Goal: Task Accomplishment & Management: Complete application form

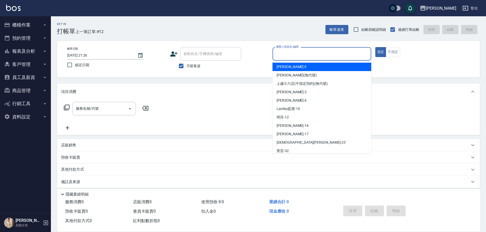
click at [307, 54] on input "服務人員姓名/編號" at bounding box center [322, 53] width 94 height 9
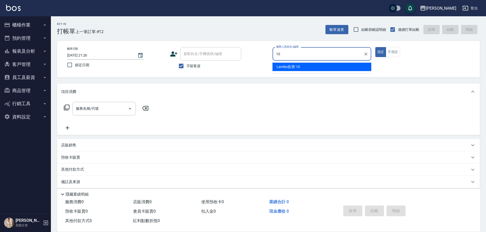
type input "Lambo藍寶-10"
type button "true"
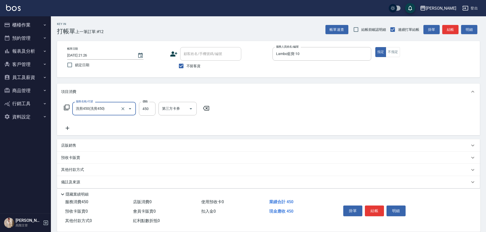
type input "洗剪450"
type input "520"
type input "Lambo藍寶-10"
click at [371, 211] on button "結帳" at bounding box center [374, 210] width 19 height 11
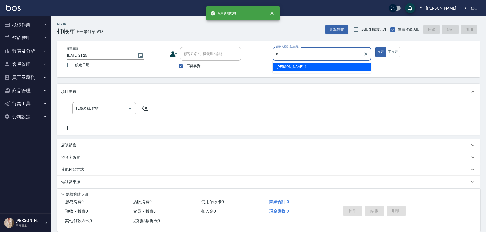
type input "[PERSON_NAME]-6"
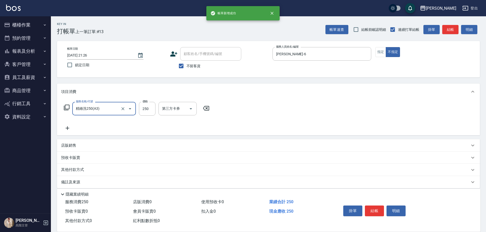
type input "精緻洗250(A3)"
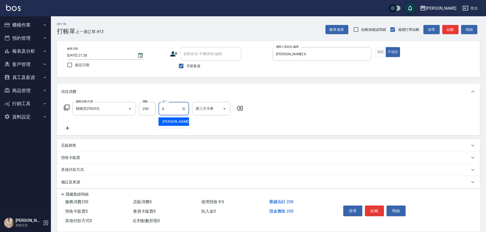
type input "[PERSON_NAME]-6"
click at [375, 211] on button "結帳" at bounding box center [374, 210] width 19 height 11
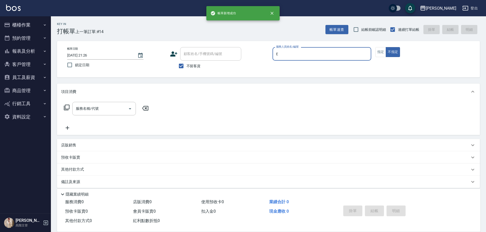
type input "E"
type button "false"
type input "[PERSON_NAME]"
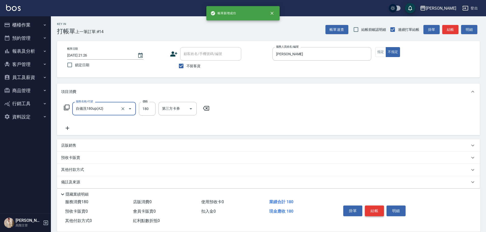
type input "自備洗180up(A2)"
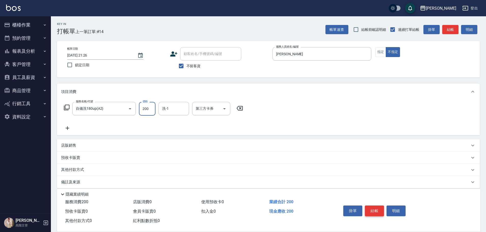
type input "200"
type input "[PERSON_NAME]"
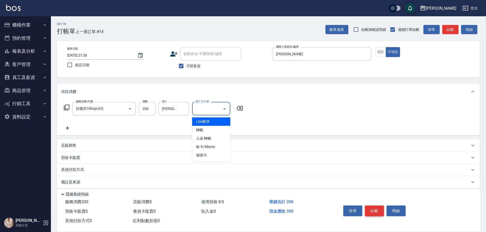
type input "儲值卡"
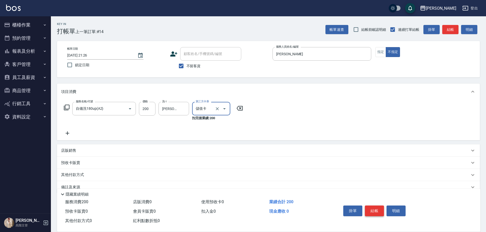
click at [375, 211] on button "結帳" at bounding box center [374, 210] width 19 height 11
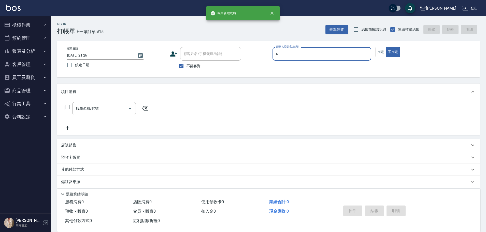
type input "[PERSON_NAME]"
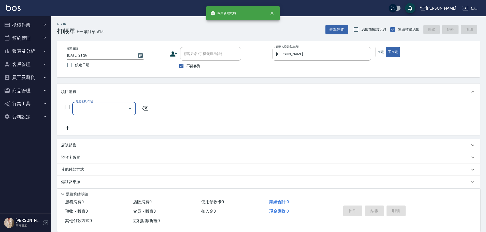
type input "4"
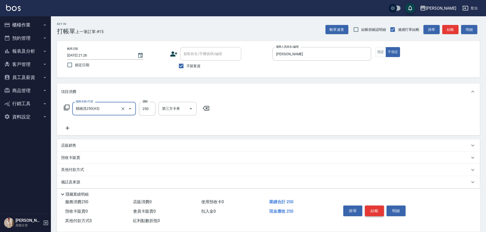
type input "精緻洗250(A3)"
type input "[PERSON_NAME]"
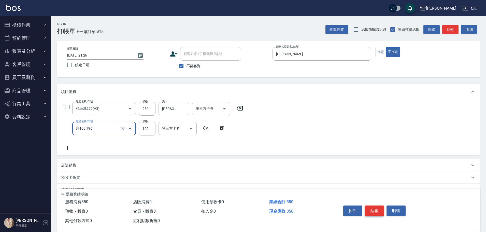
type input "肩100(特6)"
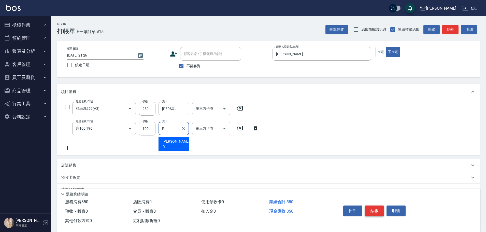
type input "[PERSON_NAME]"
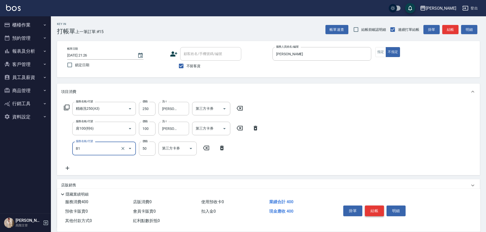
type input "剪髮(B1)"
click at [375, 211] on button "結帳" at bounding box center [374, 210] width 19 height 11
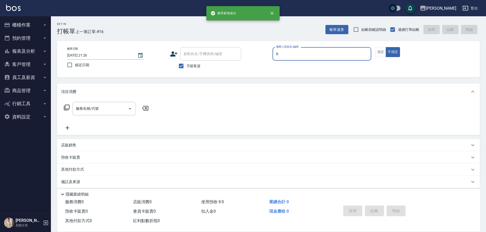
type input "[PERSON_NAME]"
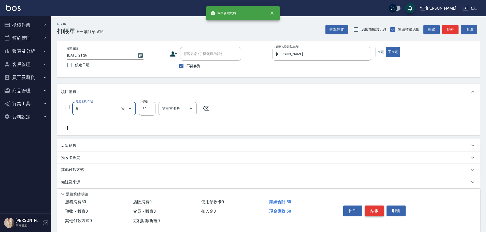
type input "剪髮(B1)"
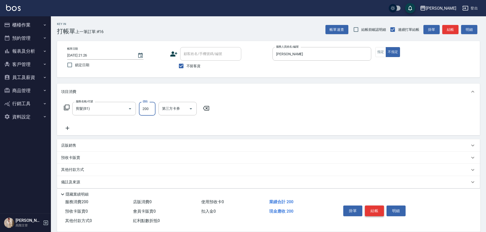
type input "200"
click at [375, 211] on button "結帳" at bounding box center [374, 210] width 19 height 11
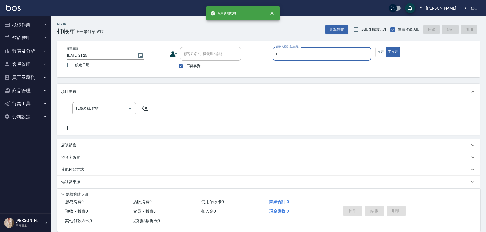
type input "[PERSON_NAME]"
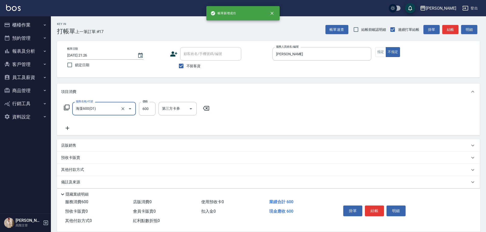
type input "海藻600(D1)"
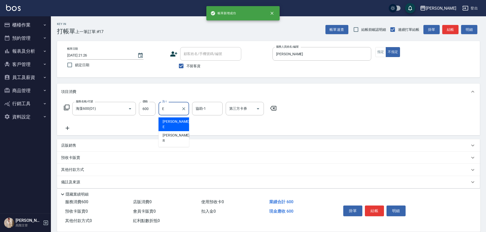
type input "[PERSON_NAME]"
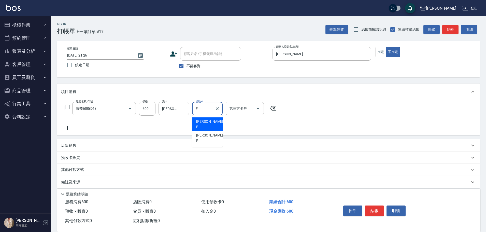
type input "[PERSON_NAME]"
click at [375, 212] on button "結帳" at bounding box center [374, 210] width 19 height 11
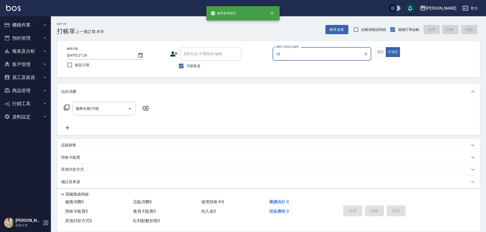
type input "Lambo藍寶-10"
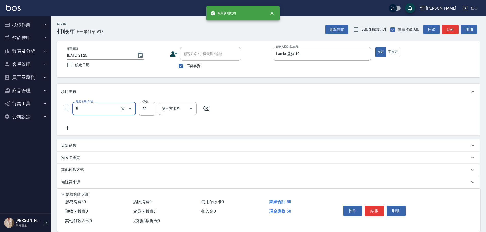
type input "剪髮(B1)"
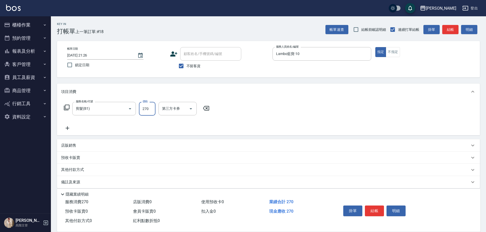
type input "270"
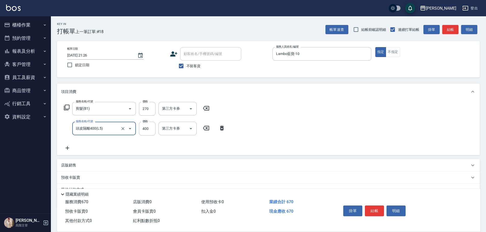
type input "頭皮隔離400(L5)"
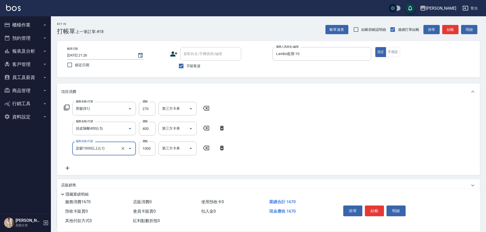
type input "染髮1000以上(L1)"
type input "1400"
type input "Lambo藍寶-10"
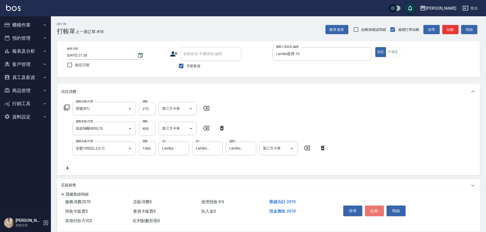
click at [375, 212] on button "結帳" at bounding box center [374, 210] width 19 height 11
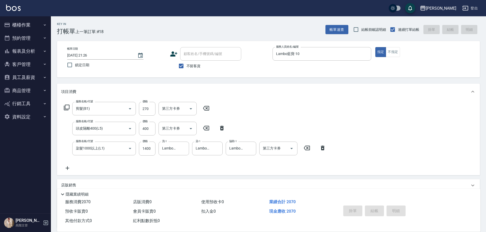
type input "[DATE] 21:27"
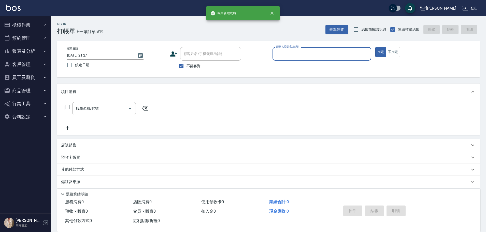
click at [31, 25] on button "櫃檯作業" at bounding box center [25, 24] width 47 height 13
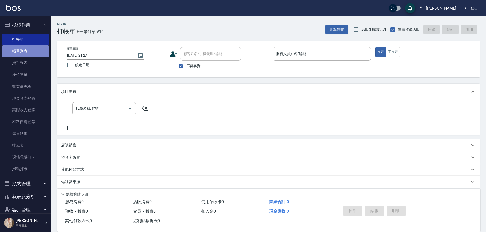
click at [33, 48] on link "帳單列表" at bounding box center [25, 51] width 47 height 12
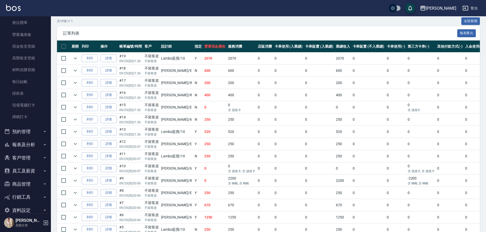
scroll to position [61, 0]
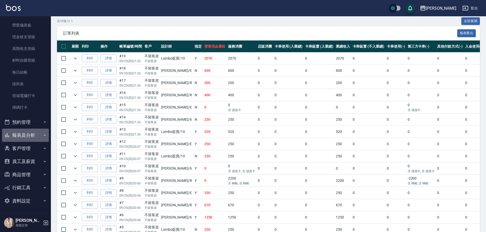
click at [43, 136] on icon "button" at bounding box center [45, 135] width 4 height 4
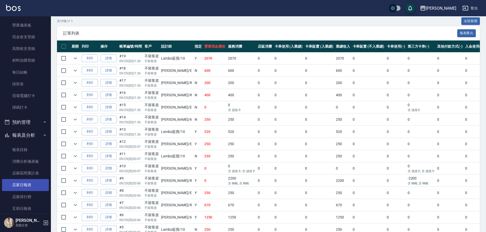
click at [37, 186] on link "店家日報表" at bounding box center [25, 185] width 47 height 12
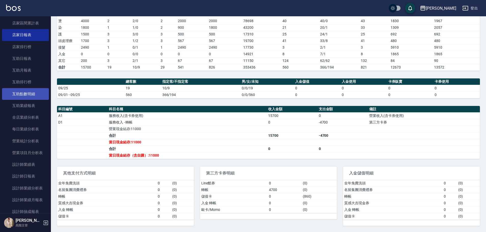
scroll to position [214, 0]
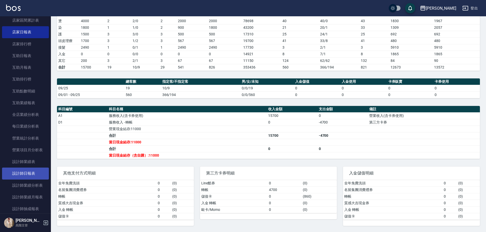
click at [33, 174] on link "設計師日報表" at bounding box center [25, 173] width 47 height 12
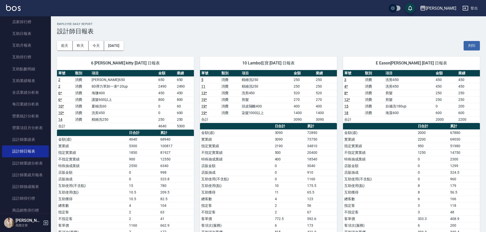
scroll to position [290, 0]
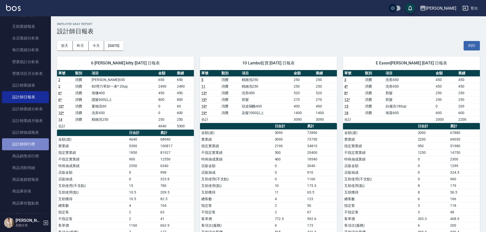
click at [30, 140] on link "設計師排行榜" at bounding box center [25, 144] width 47 height 12
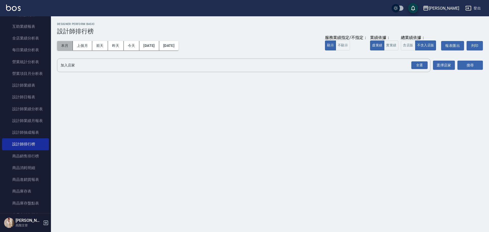
click at [70, 45] on button "本月" at bounding box center [65, 45] width 16 height 9
click at [392, 45] on button "實業績" at bounding box center [391, 45] width 14 height 10
drag, startPoint x: 420, startPoint y: 64, endPoint x: 426, endPoint y: 64, distance: 5.9
click at [420, 64] on div "全選" at bounding box center [419, 65] width 16 height 8
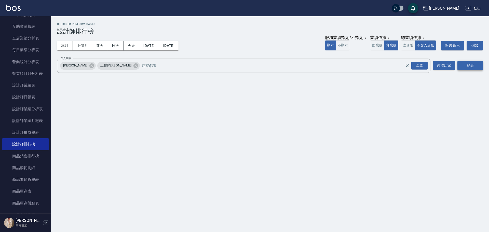
click at [477, 67] on button "搜尋" at bounding box center [469, 65] width 25 height 9
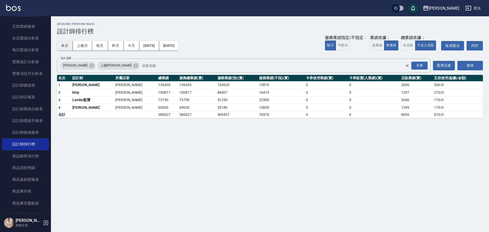
click at [67, 47] on button "本月" at bounding box center [65, 45] width 16 height 9
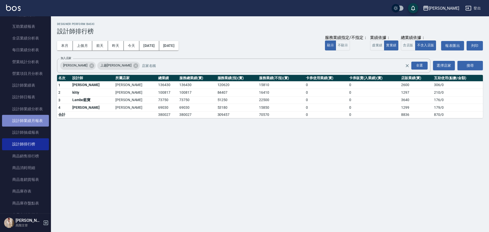
click at [26, 120] on link "設計師業績月報表" at bounding box center [25, 121] width 47 height 12
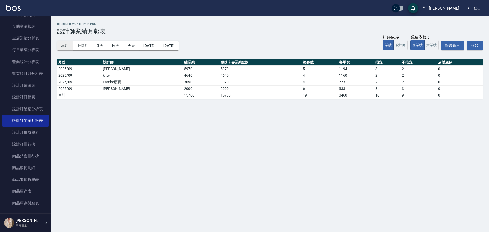
click at [67, 46] on button "本月" at bounding box center [65, 45] width 16 height 9
click at [428, 47] on button "實業績" at bounding box center [431, 45] width 14 height 10
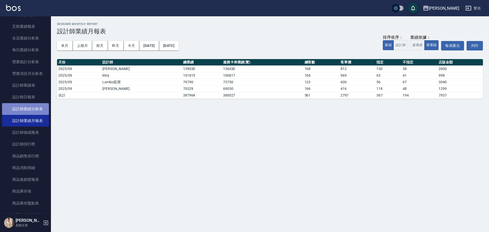
click at [40, 111] on link "設計師業績分析表" at bounding box center [25, 109] width 47 height 12
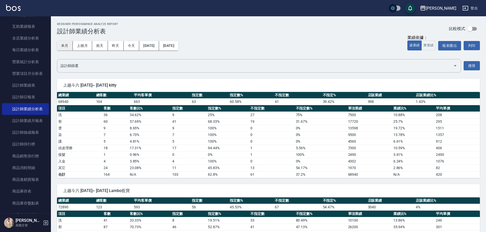
click at [68, 45] on button "本月" at bounding box center [65, 45] width 16 height 9
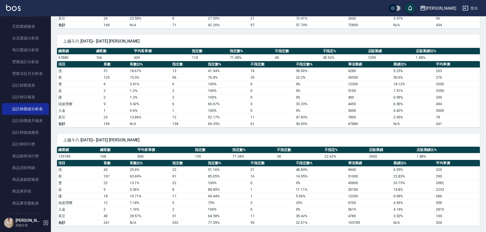
scroll to position [248, 0]
